Goal: Transaction & Acquisition: Obtain resource

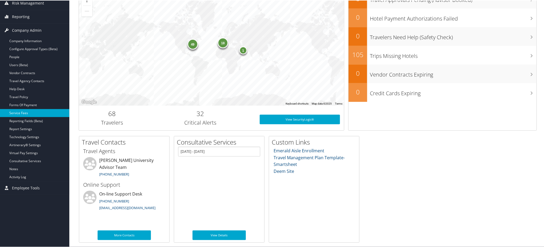
scroll to position [101, 0]
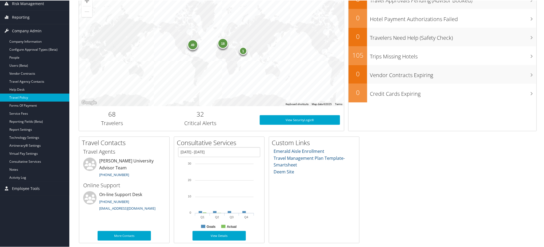
click at [31, 98] on link "Travel Policy" at bounding box center [34, 97] width 69 height 8
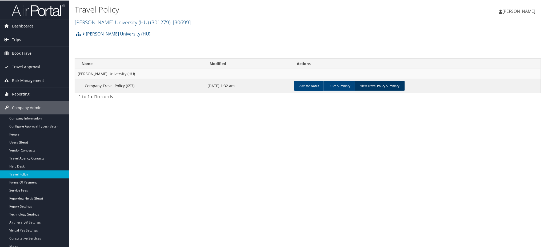
click at [387, 83] on link "View Travel Policy Summary" at bounding box center [379, 85] width 50 height 10
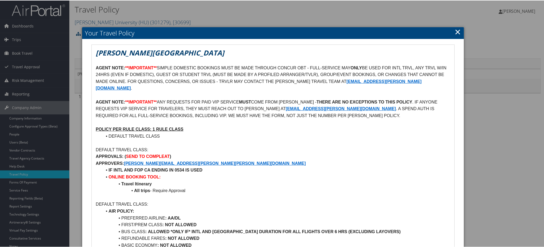
click at [455, 33] on link "×" at bounding box center [458, 31] width 6 height 11
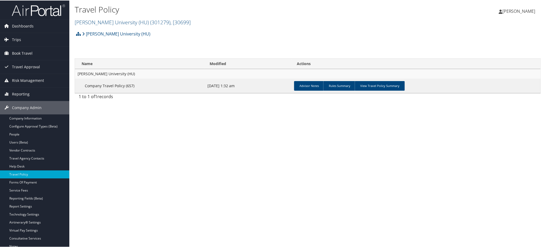
click at [40, 12] on img at bounding box center [38, 9] width 53 height 13
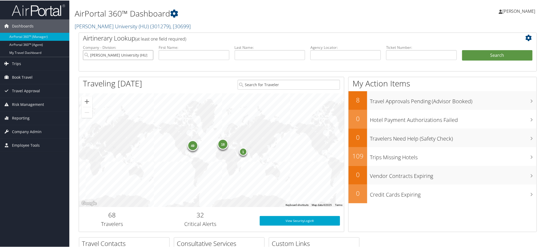
click at [147, 55] on input "[PERSON_NAME] University (HU)" at bounding box center [118, 55] width 70 height 10
click at [339, 58] on input "text" at bounding box center [345, 55] width 70 height 10
paste input "DL7T52"
type input "DL7T52"
click at [486, 53] on button "Search" at bounding box center [497, 55] width 70 height 11
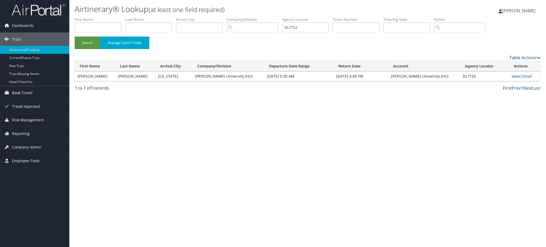
click at [511, 75] on link "View" at bounding box center [515, 76] width 8 height 5
click at [22, 147] on span "Company Admin" at bounding box center [27, 146] width 30 height 13
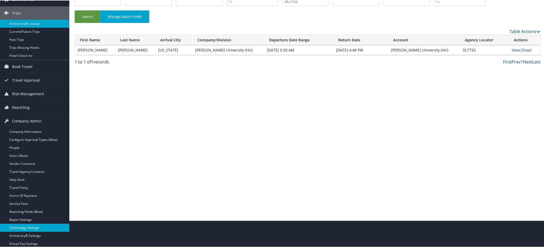
scroll to position [65, 0]
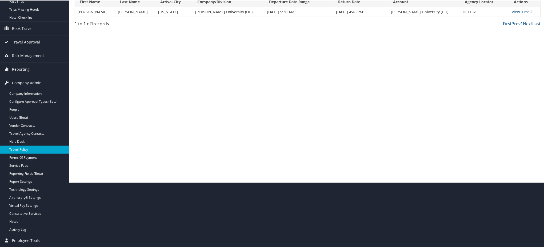
click at [26, 147] on link "Travel Policy" at bounding box center [34, 149] width 69 height 8
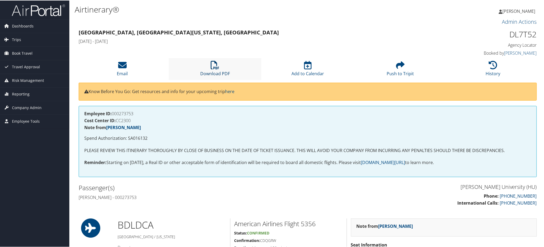
click at [218, 75] on link "Download PDF" at bounding box center [215, 69] width 30 height 13
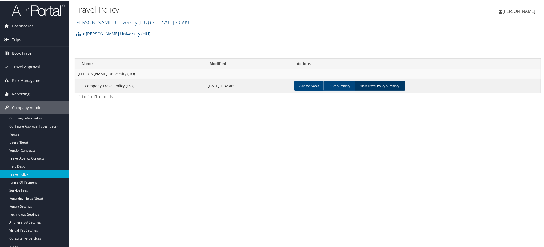
click at [375, 81] on link "View Travel Policy Summary" at bounding box center [380, 85] width 50 height 10
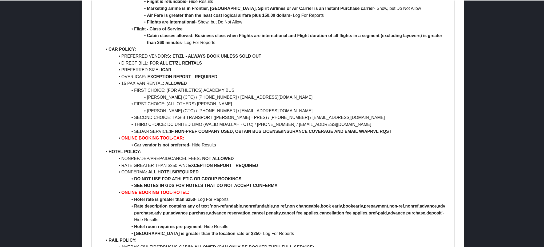
scroll to position [321, 0]
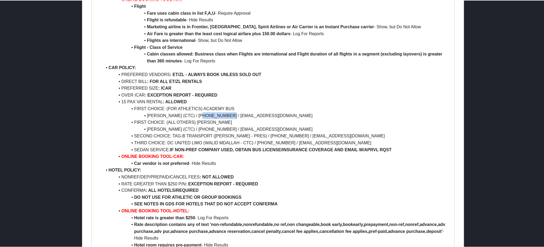
drag, startPoint x: 205, startPoint y: 100, endPoint x: 230, endPoint y: 100, distance: 25.3
click at [230, 112] on li "KIMBERLY NEWMAN (CTC) / 703-478-0500 X510 / KNEWMAN@RESTONLIMO.COM" at bounding box center [276, 115] width 348 height 7
copy li "703-478-0500"
click at [263, 222] on strong "Rate description contains any of text 'non-refundable,nonrefundable,no ref,non …" at bounding box center [290, 227] width 312 height 11
drag, startPoint x: 147, startPoint y: 103, endPoint x: 188, endPoint y: 101, distance: 40.8
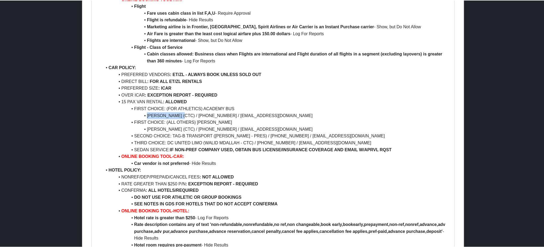
click at [188, 112] on li "KIMBERLY NEWMAN (CTC) / 703-478-0500 X510 / KNEWMAN@RESTONLIMO.COM" at bounding box center [276, 115] width 348 height 7
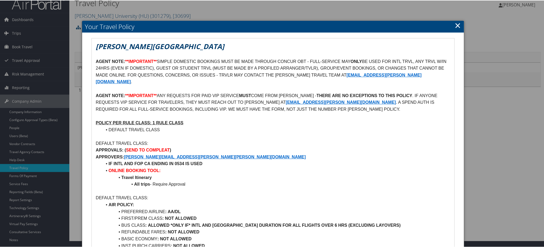
scroll to position [0, 0]
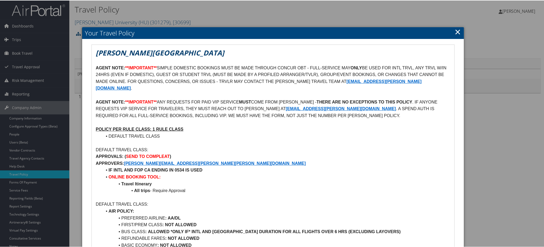
click at [458, 31] on link "×" at bounding box center [458, 31] width 6 height 11
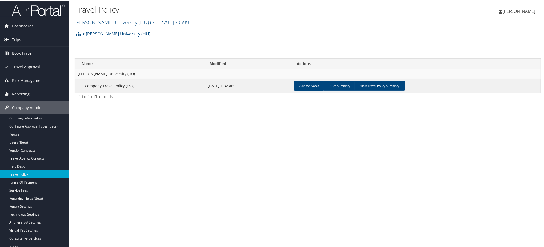
click at [47, 10] on img at bounding box center [38, 9] width 53 height 13
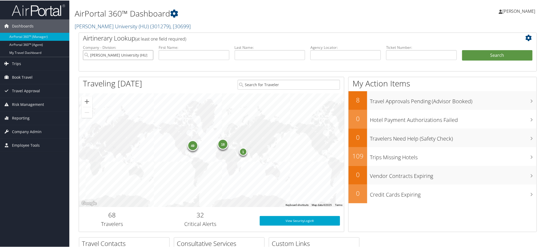
click at [148, 53] on input "[PERSON_NAME] University (HU)" at bounding box center [118, 55] width 70 height 10
click at [348, 55] on input "text" at bounding box center [345, 55] width 70 height 10
paste input "DL6DNF"
type input "DL6DNF"
click at [476, 54] on button "Search" at bounding box center [497, 55] width 70 height 11
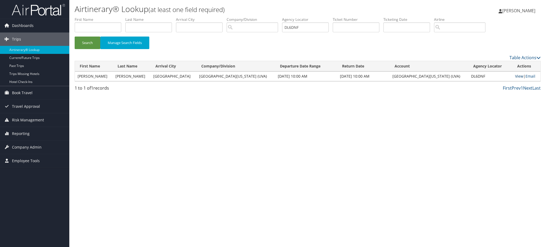
click at [515, 76] on link "View" at bounding box center [519, 76] width 8 height 5
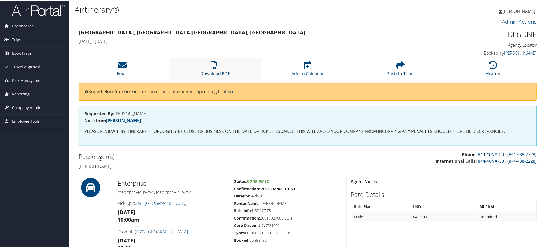
click at [214, 70] on link "Download PDF" at bounding box center [215, 69] width 30 height 13
